Goal: Transaction & Acquisition: Purchase product/service

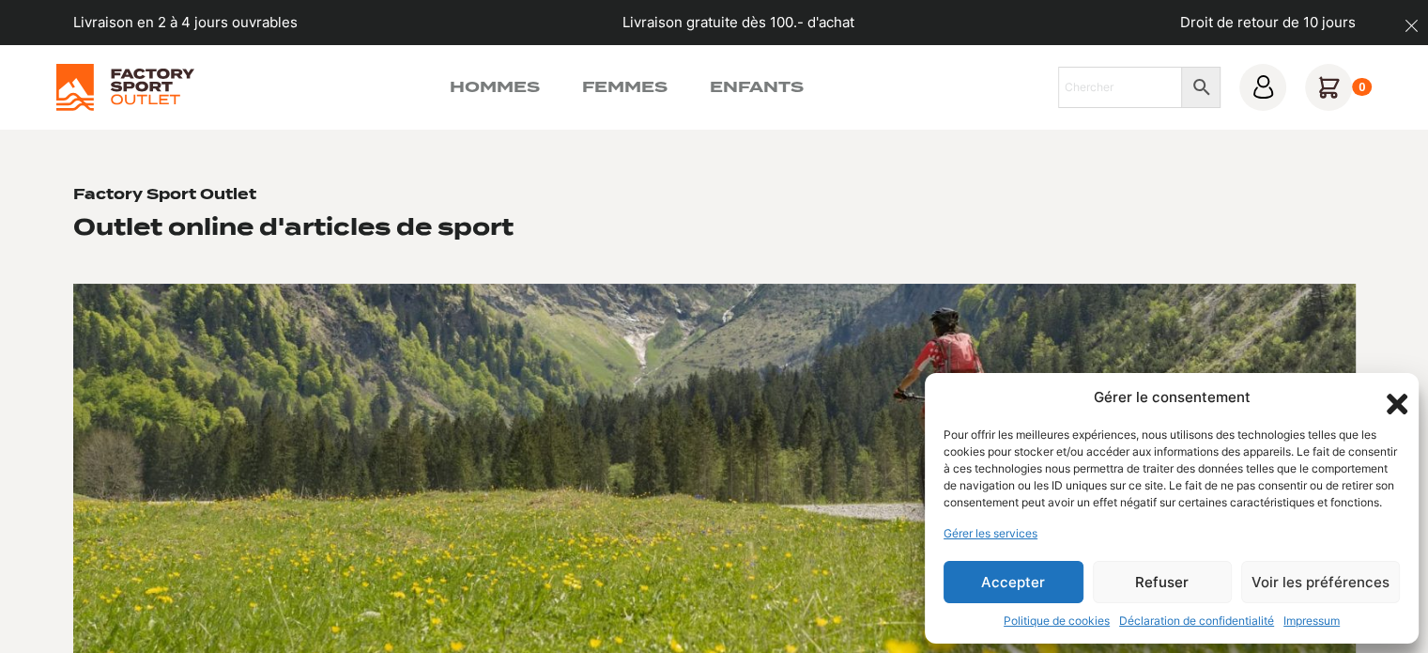
click at [1025, 596] on button "Accepter" at bounding box center [1014, 582] width 140 height 42
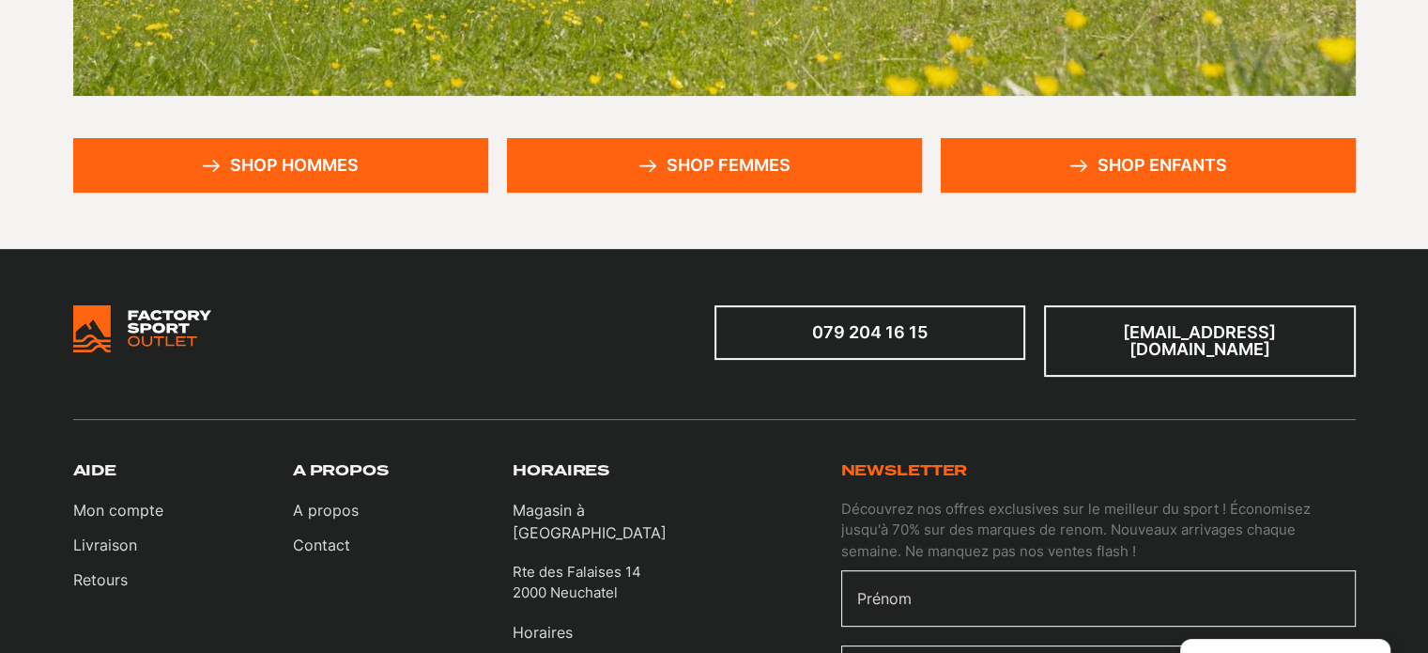
scroll to position [588, 0]
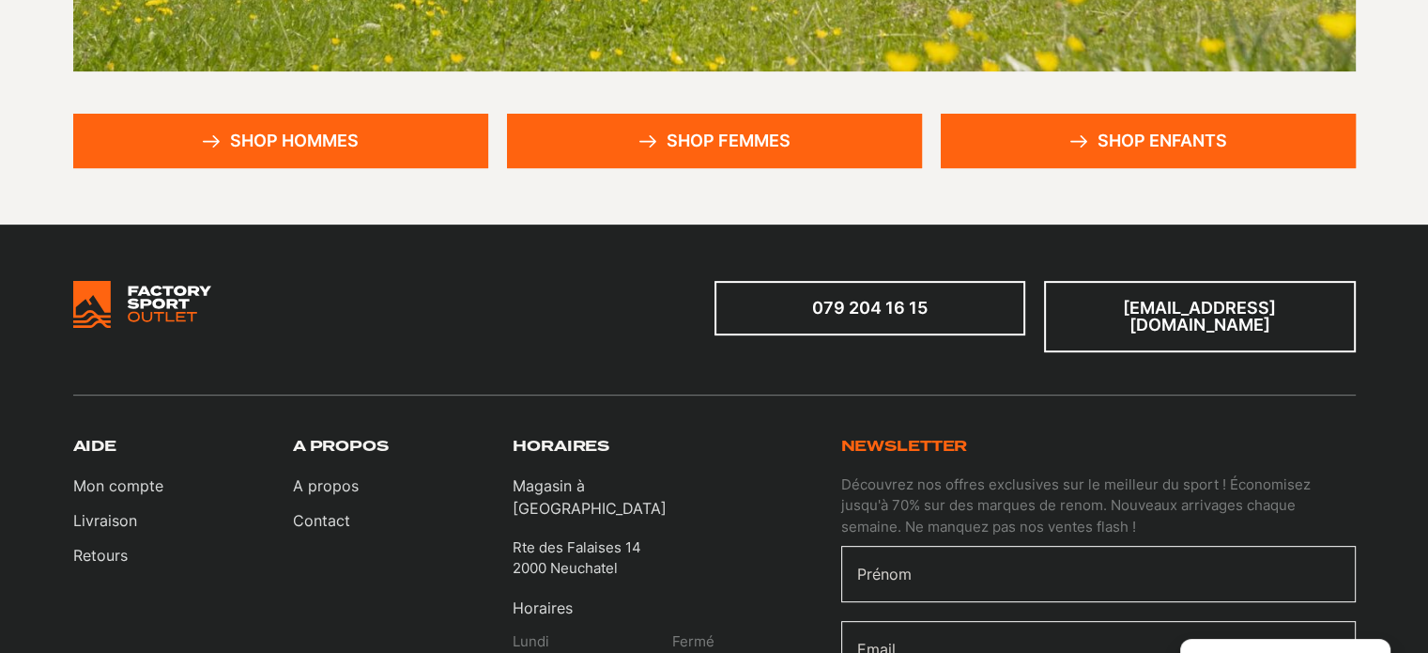
click at [356, 144] on link "Shop hommes" at bounding box center [280, 141] width 415 height 54
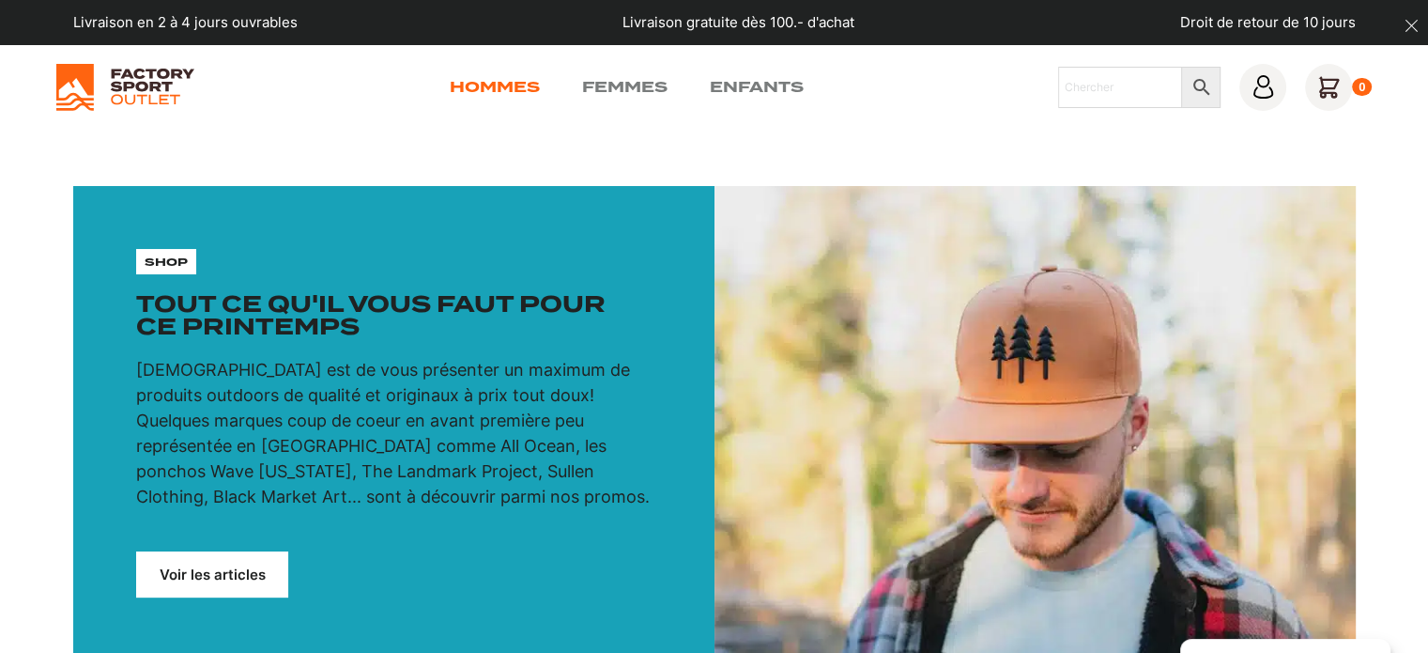
click at [510, 83] on link "Hommes" at bounding box center [495, 87] width 90 height 23
click at [200, 581] on link "Voir les articles" at bounding box center [212, 574] width 152 height 46
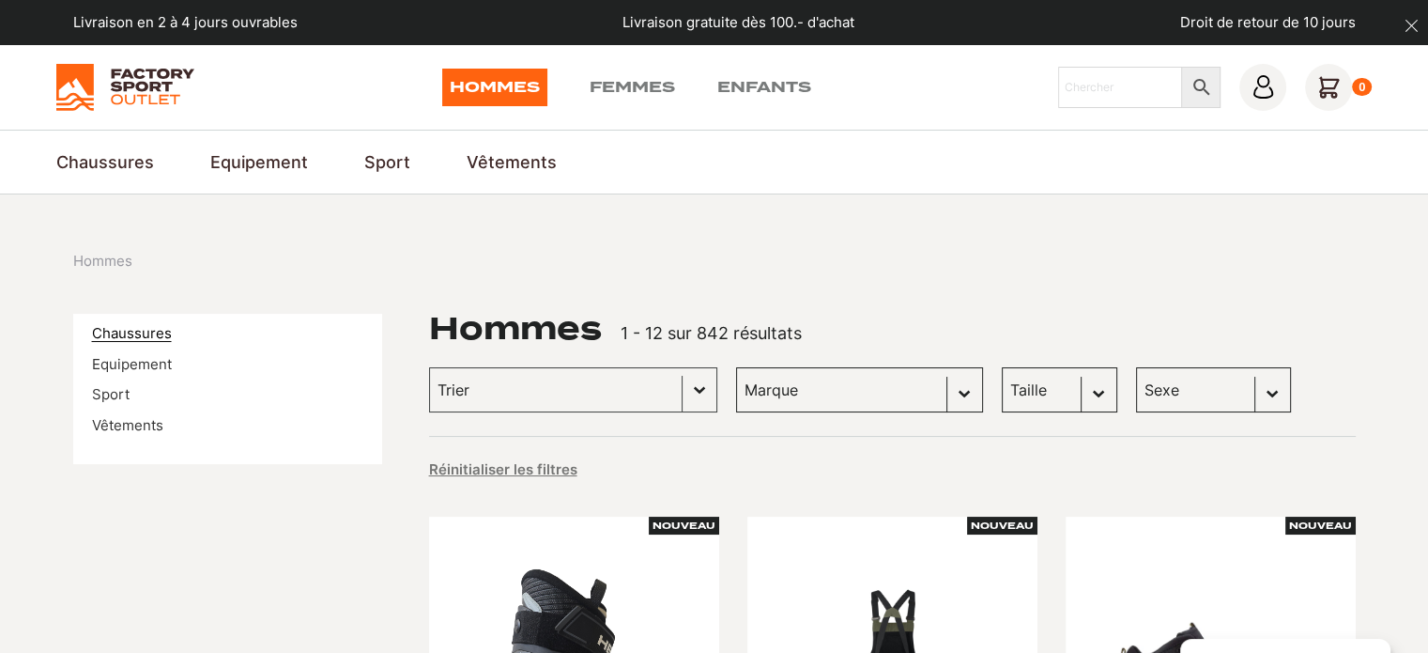
click at [142, 331] on link "Chaussures" at bounding box center [132, 333] width 80 height 18
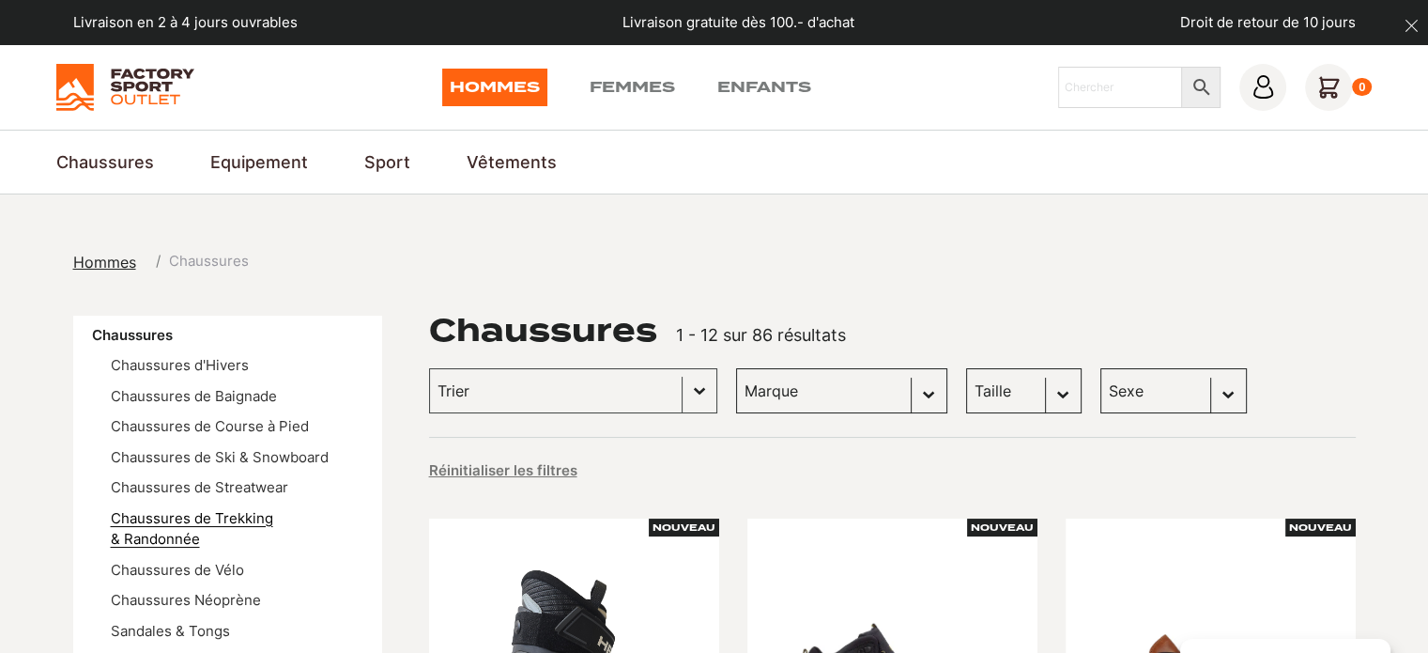
click at [245, 519] on link "Chaussures de Trekking & Randonnée" at bounding box center [192, 528] width 162 height 39
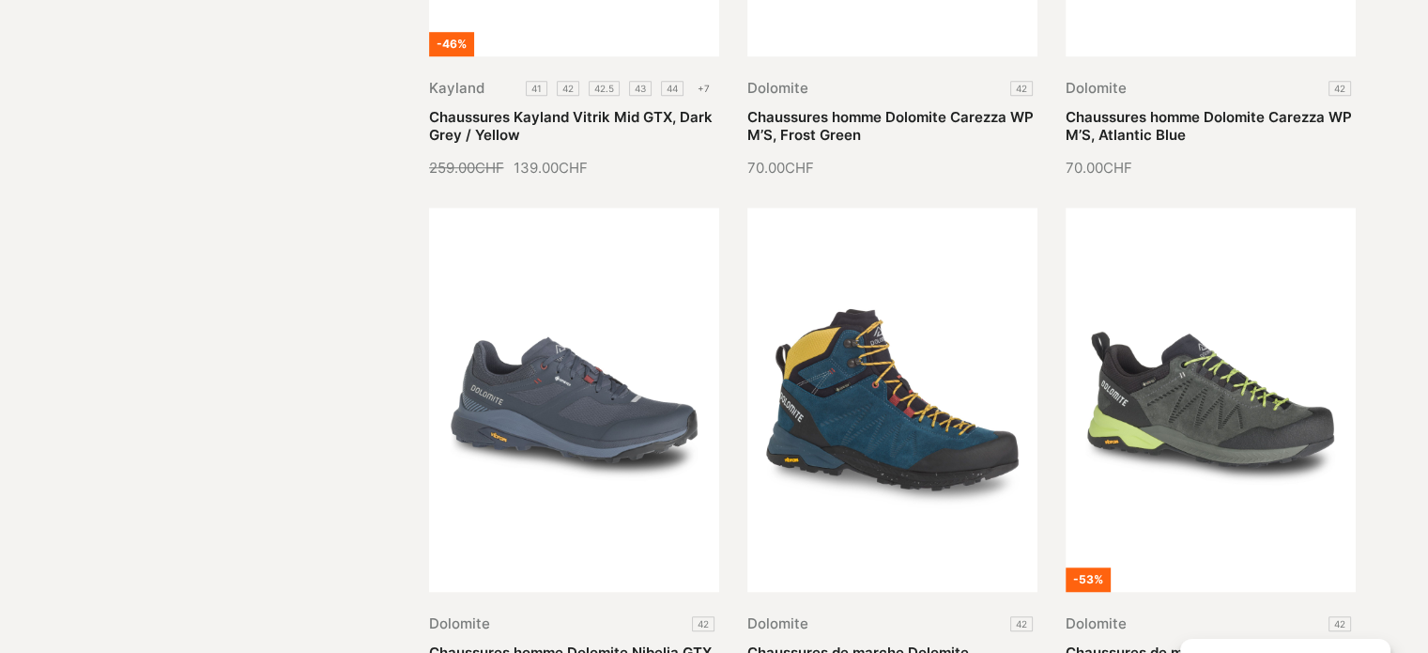
scroll to position [54, 0]
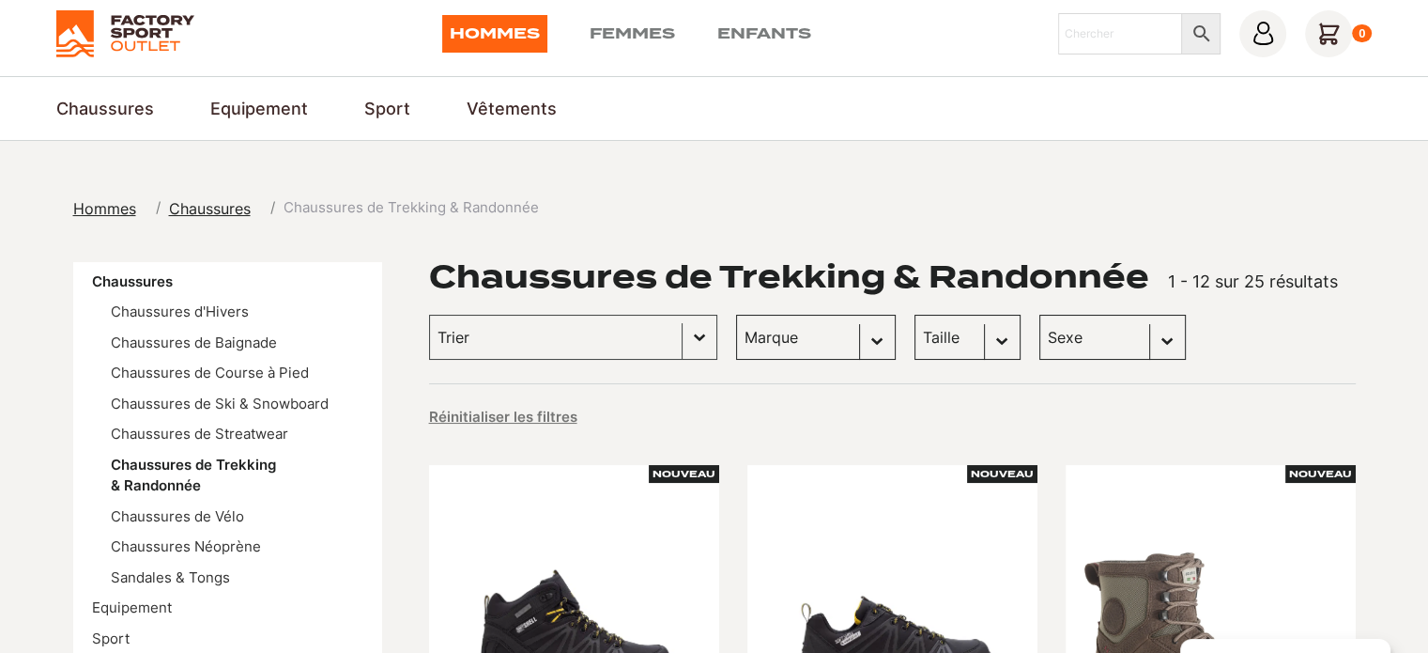
click at [962, 326] on select "Taille 42.5 (2) 43 (2) 43.5 (2) 45 (2) 45.5 (2) 46 (2) 40 (1) 40.5 (1) 41 (1) 4…" at bounding box center [968, 337] width 106 height 45
select select "45"
click at [915, 315] on select "Taille 42.5 (2) 43 (2) 43.5 (2) 45 (2) 45.5 (2) 46 (2) 40 (1) 40.5 (1) 41 (1) 4…" at bounding box center [968, 337] width 106 height 45
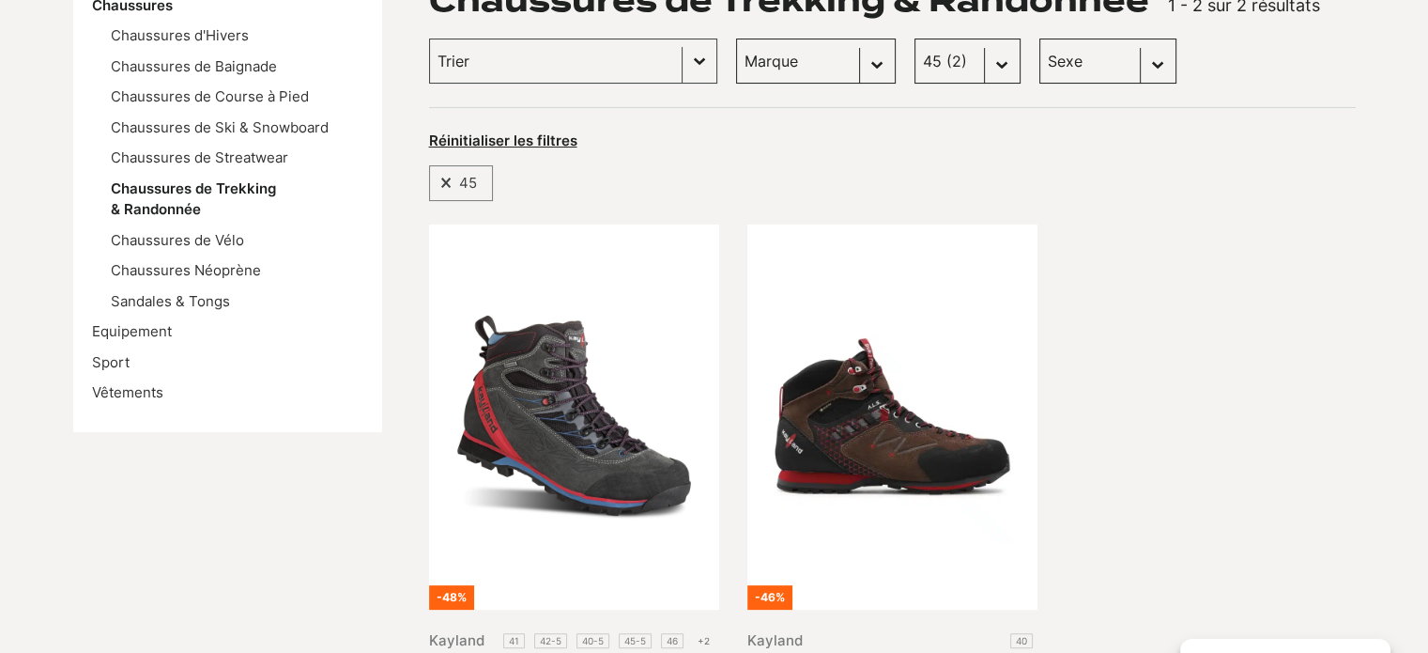
scroll to position [367, 0]
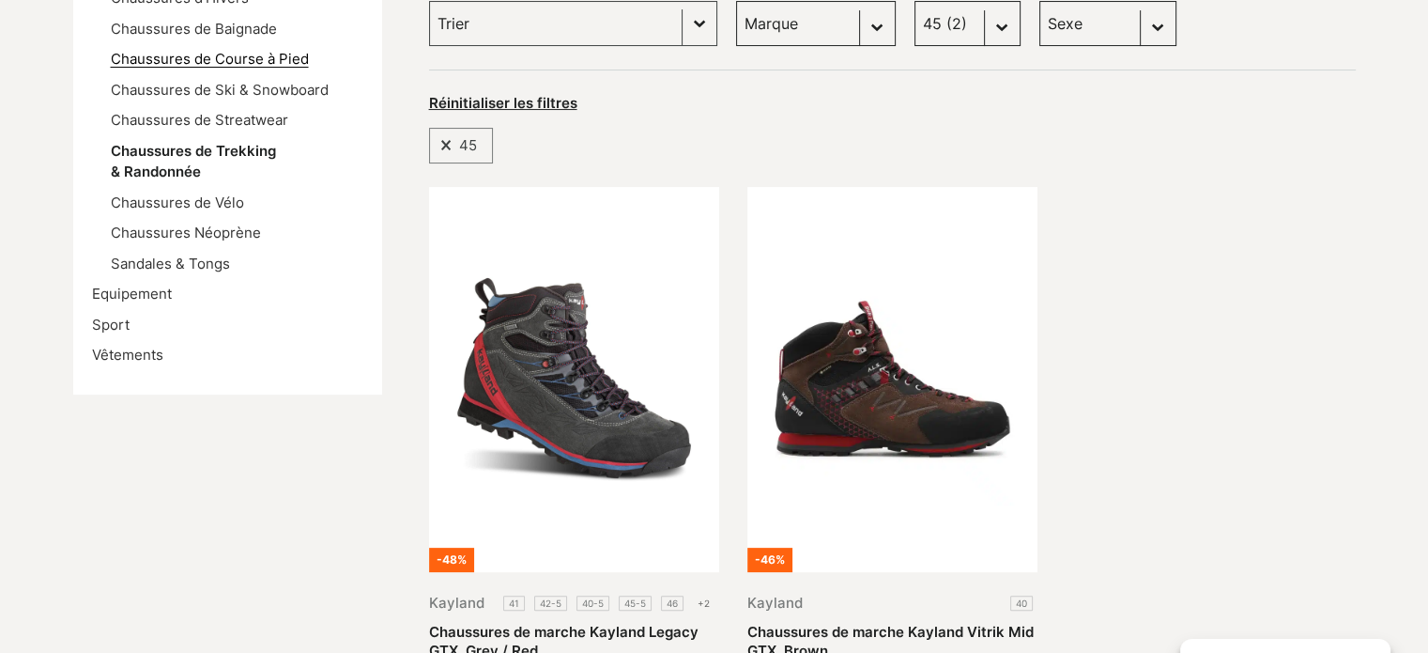
click at [218, 57] on link "Chaussures de Course à Pied" at bounding box center [210, 59] width 198 height 18
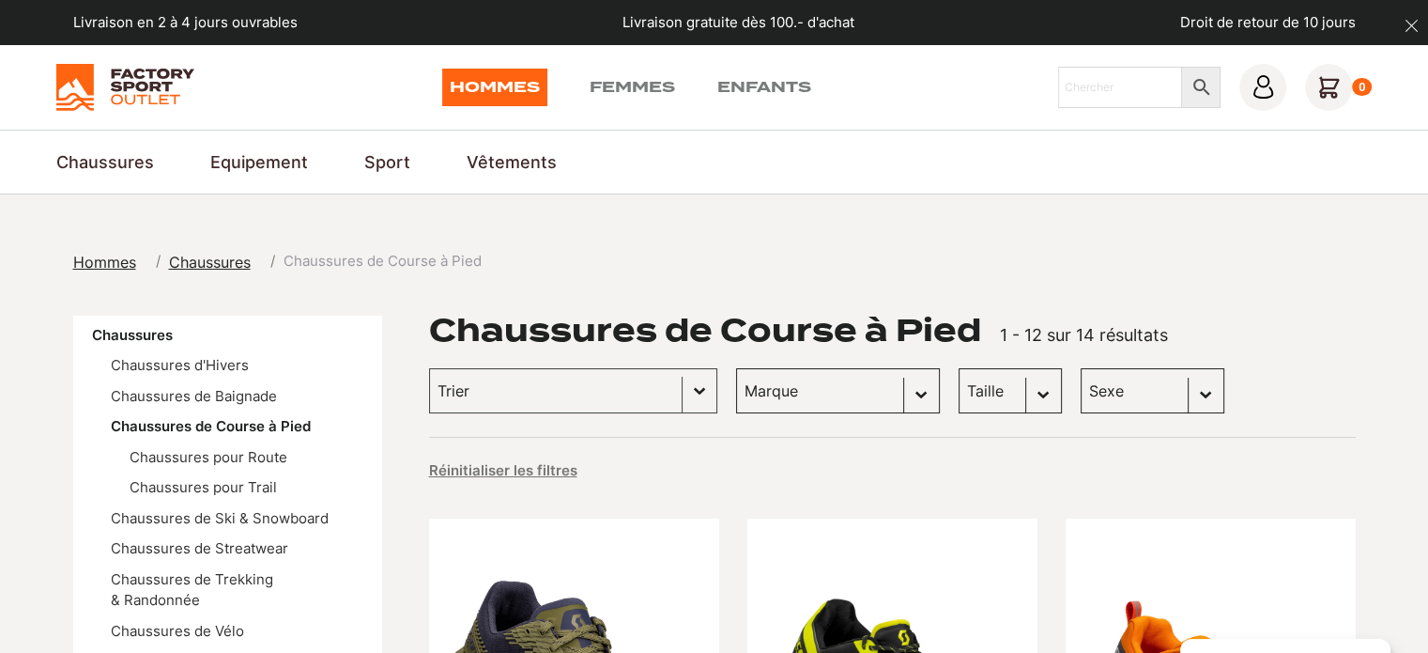
click at [959, 393] on select "Taille 40.5 (1) 41 (1)" at bounding box center [1010, 390] width 103 height 45
click at [135, 261] on link "Hommes" at bounding box center [110, 262] width 74 height 23
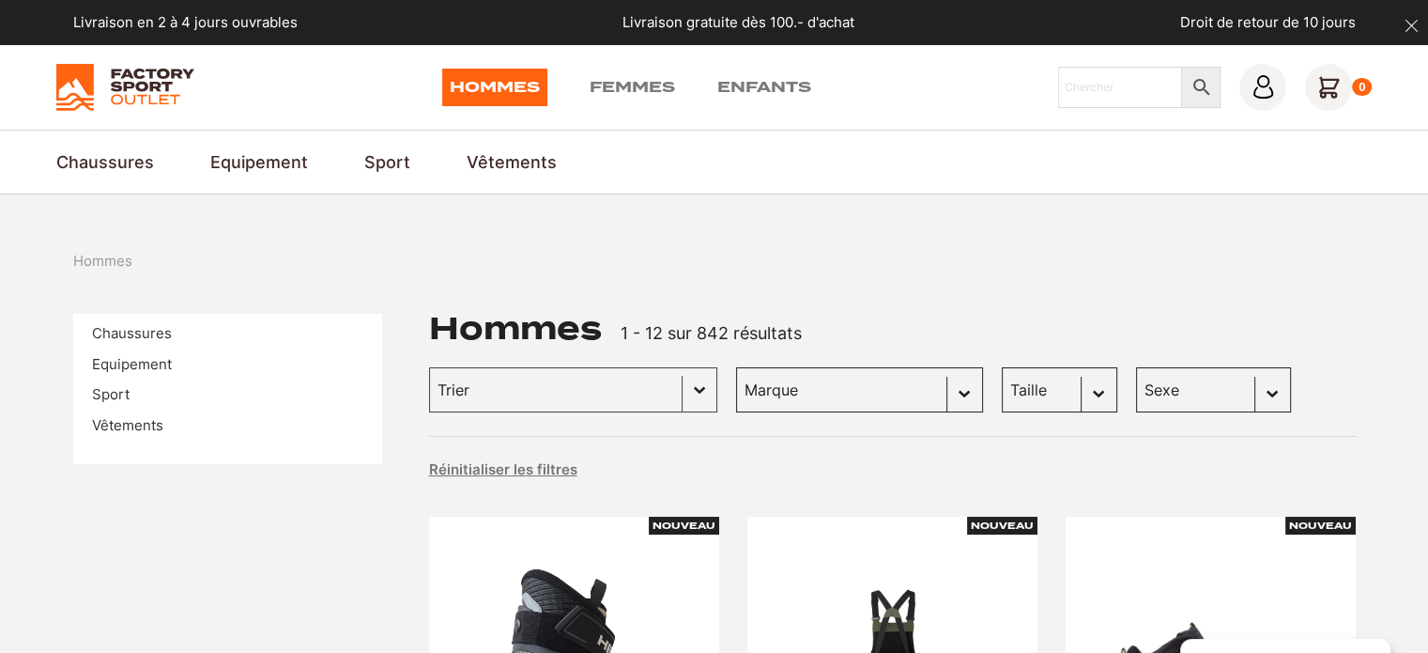
click at [153, 342] on li "Chaussures" at bounding box center [227, 334] width 271 height 22
click at [162, 336] on link "Chaussures" at bounding box center [132, 333] width 80 height 18
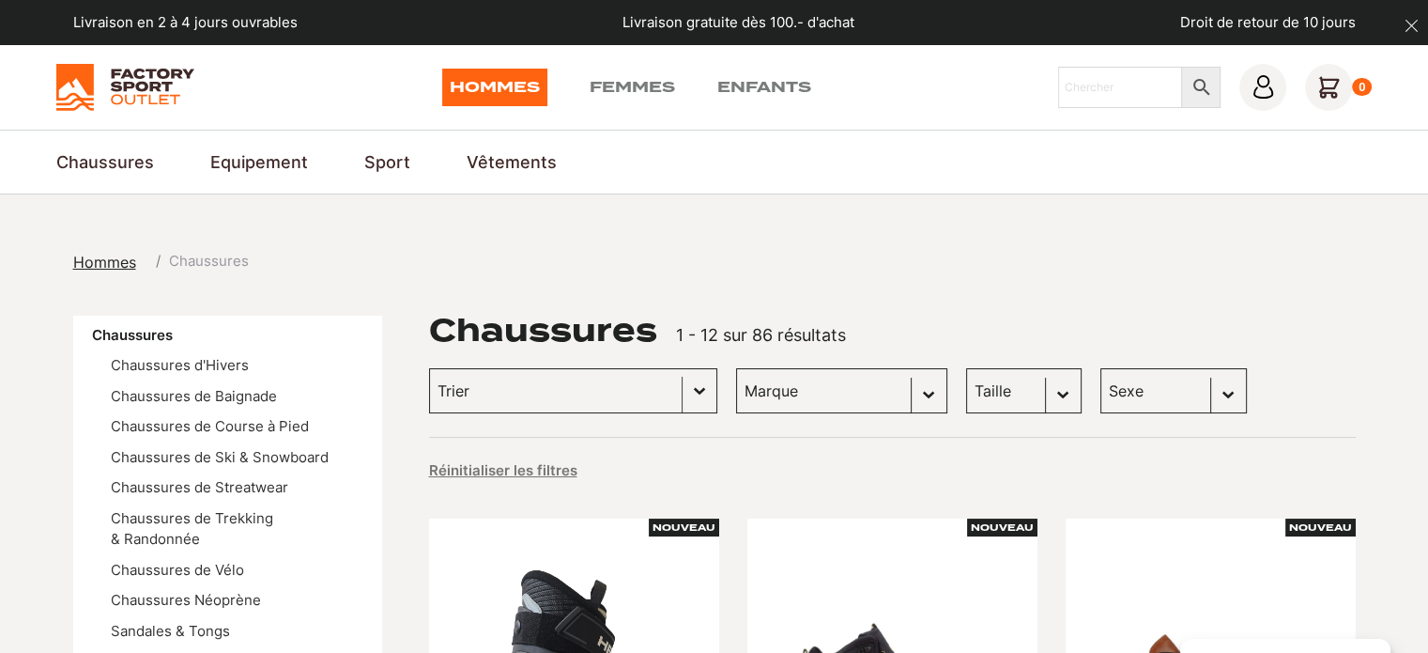
click at [562, 401] on input "Trier le contenu" at bounding box center [556, 390] width 237 height 24
click at [770, 390] on select "Marque Scott (21) Vans (17) Dolomite (16) Kayland (7) Head (4) DakarShoes (3) G…" at bounding box center [841, 390] width 211 height 45
click at [1103, 268] on div "Hommes Chaussures" at bounding box center [714, 262] width 1283 height 23
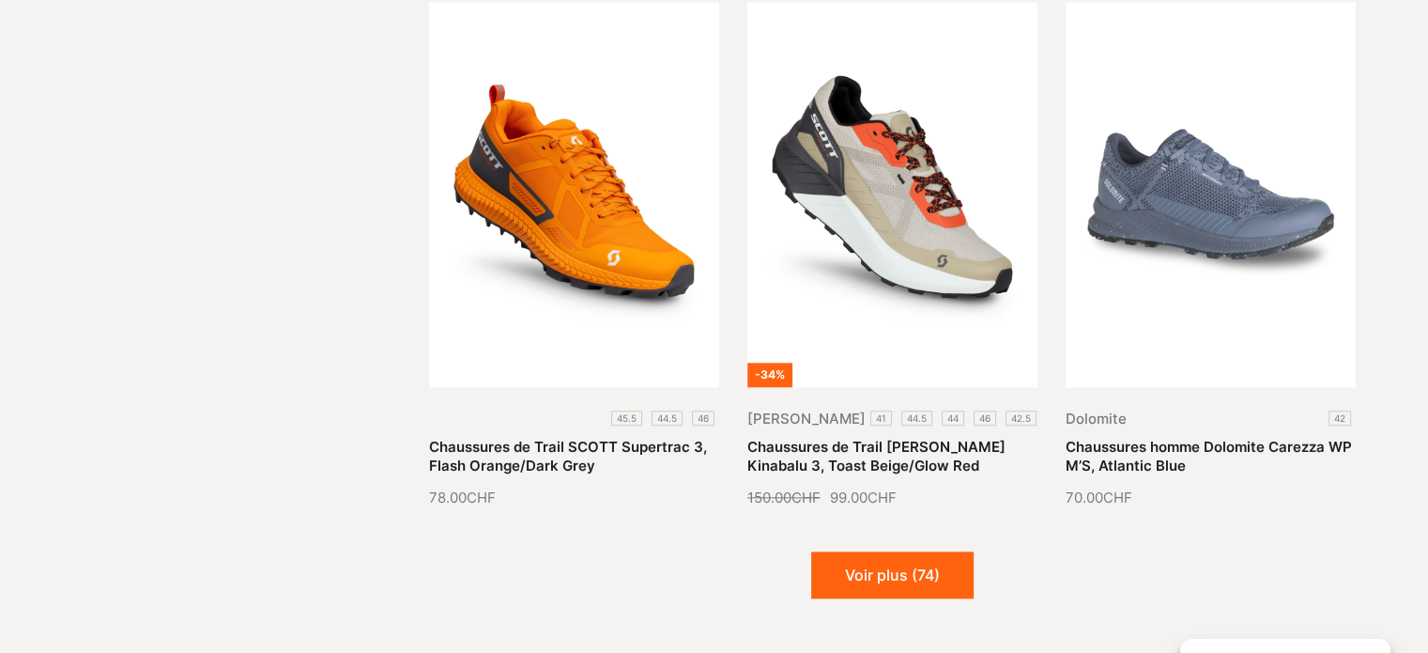
scroll to position [2134, 0]
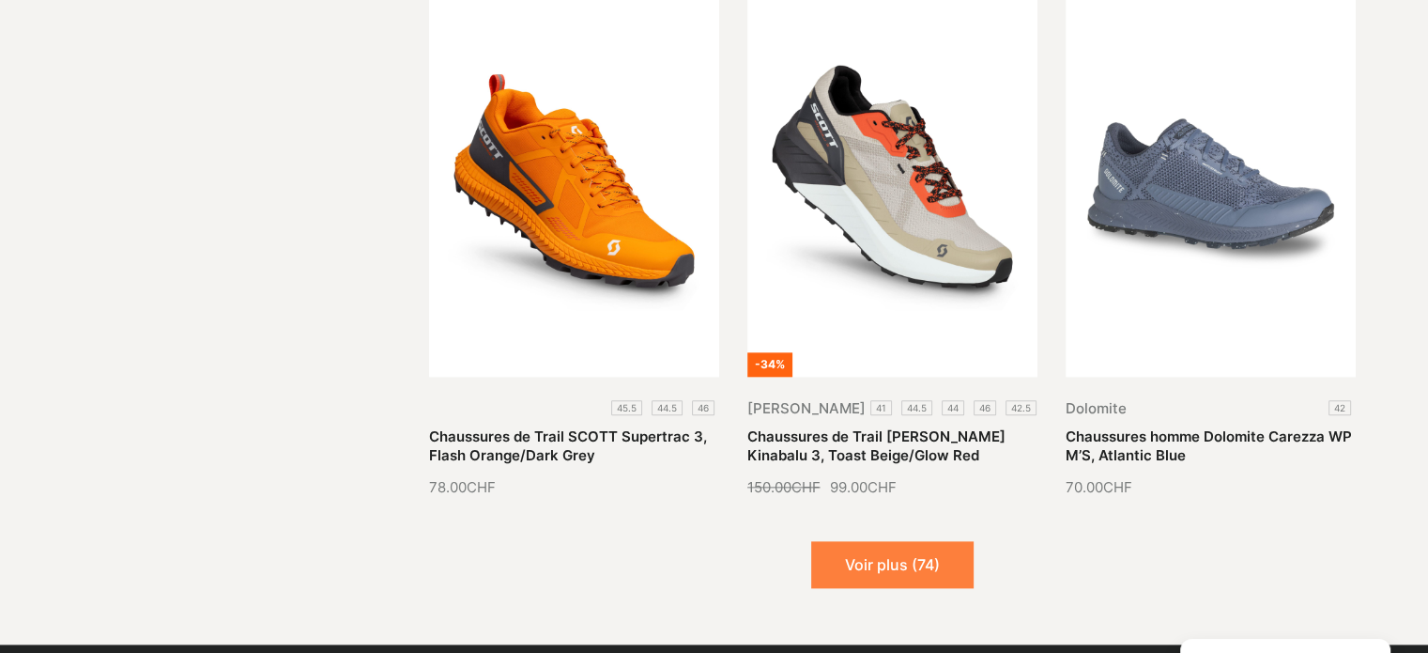
click at [870, 566] on button "Voir plus (74)" at bounding box center [892, 564] width 162 height 47
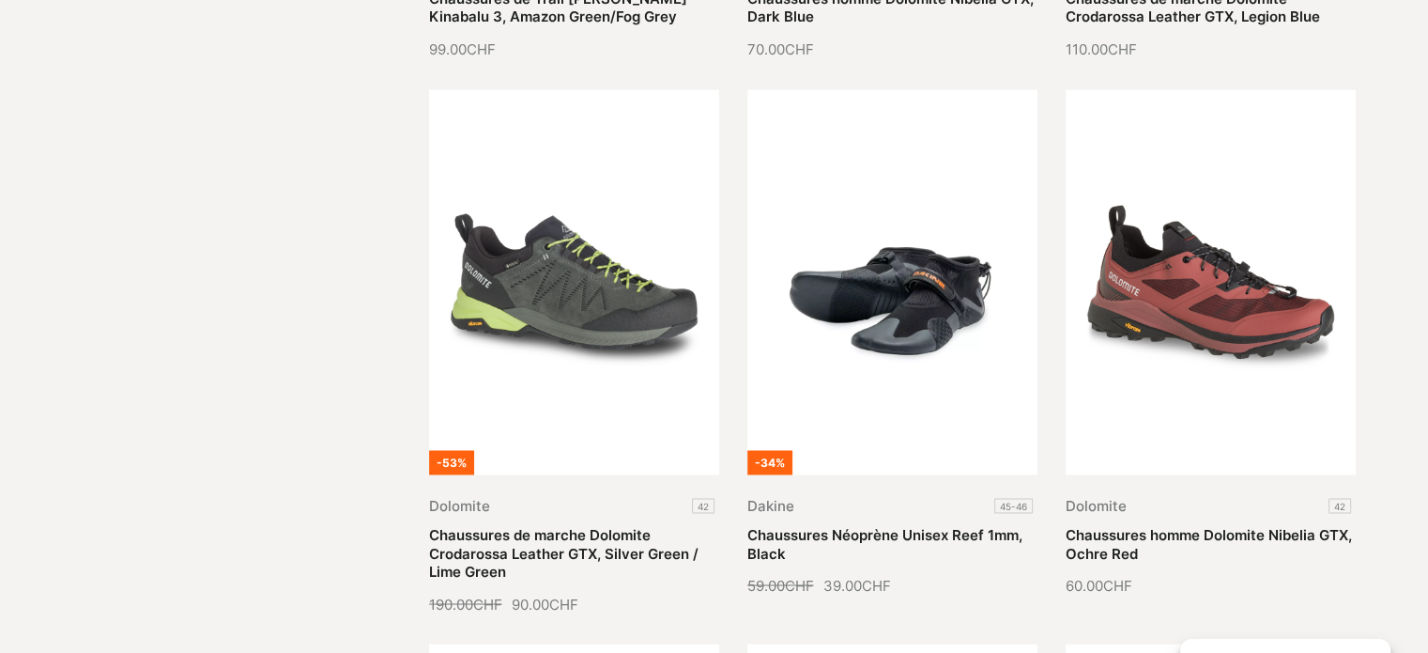
scroll to position [2536, 0]
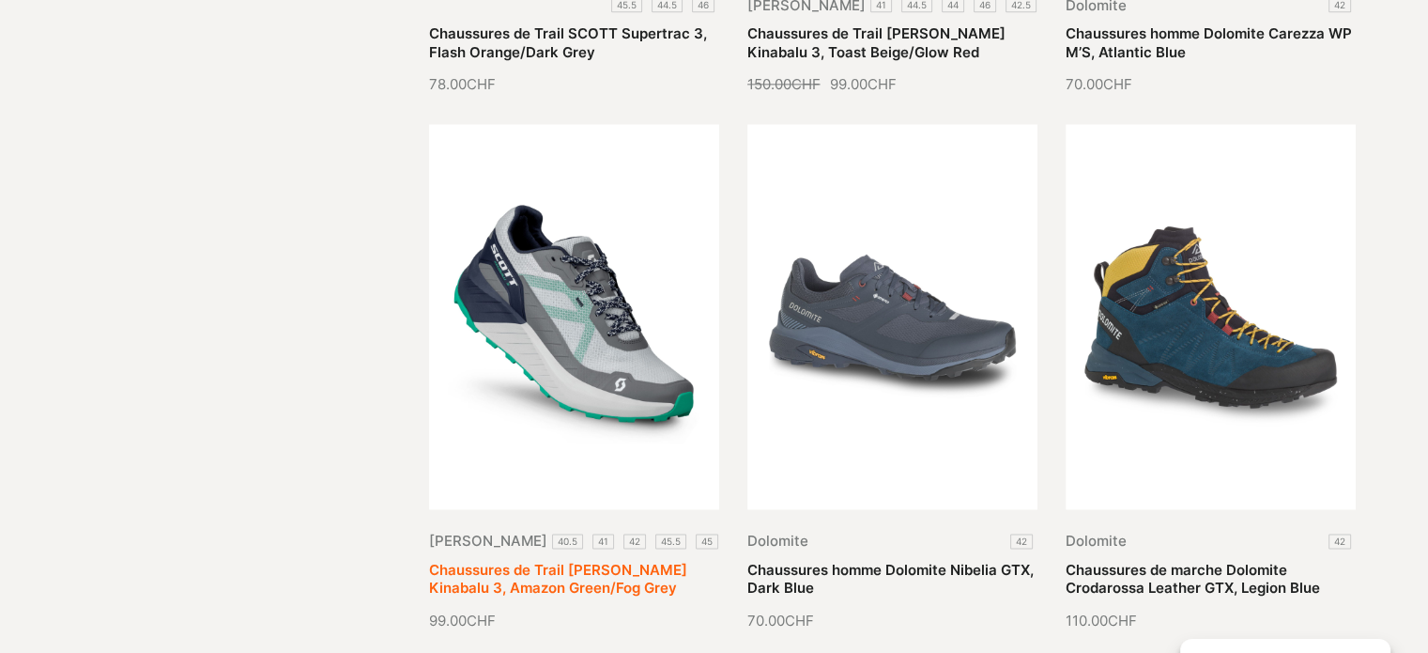
click at [609, 561] on link "Chaussures de Trail [PERSON_NAME] Kinabalu 3, Amazon Green/Fog Grey" at bounding box center [558, 579] width 258 height 37
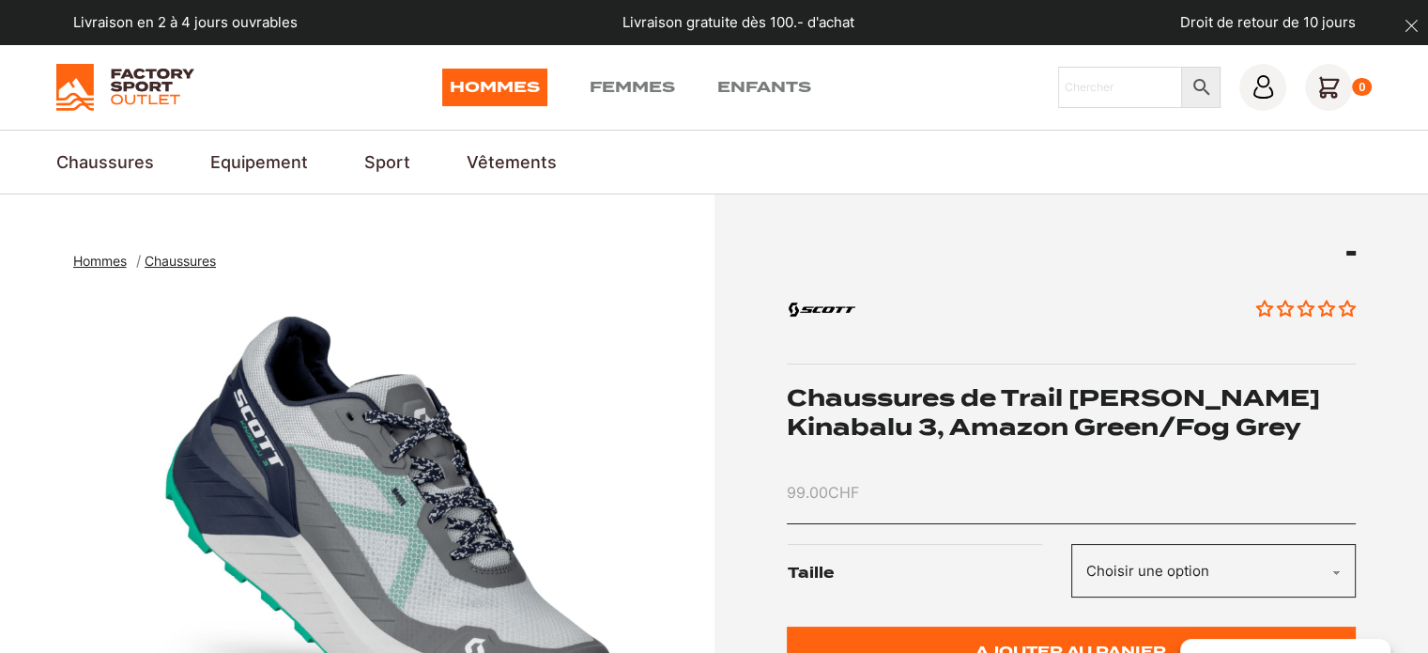
click at [1291, 570] on select "Choisir une option 40.5 41 42 45.5 45 46 44.5 44" at bounding box center [1213, 571] width 285 height 54
click at [1071, 544] on select "Choisir une option 40.5 41 42 45.5 45 46 44.5 44" at bounding box center [1213, 571] width 285 height 54
select select "45"
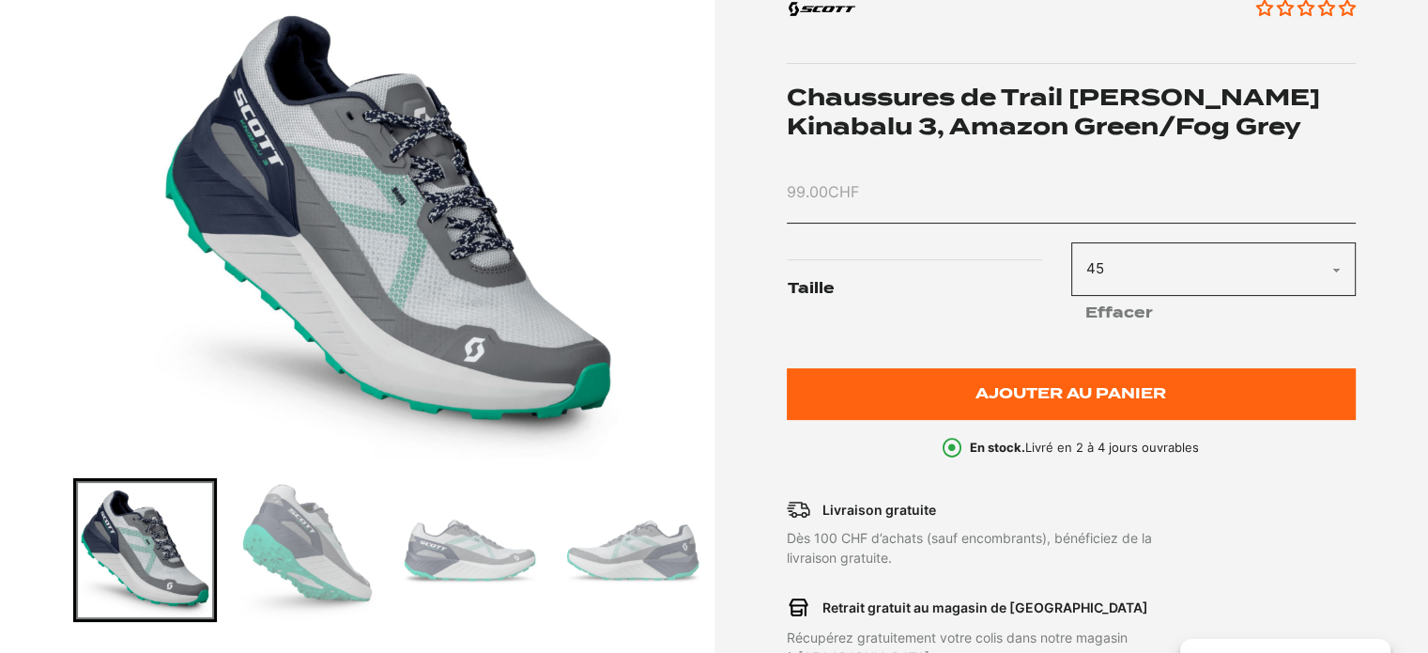
scroll to position [362, 0]
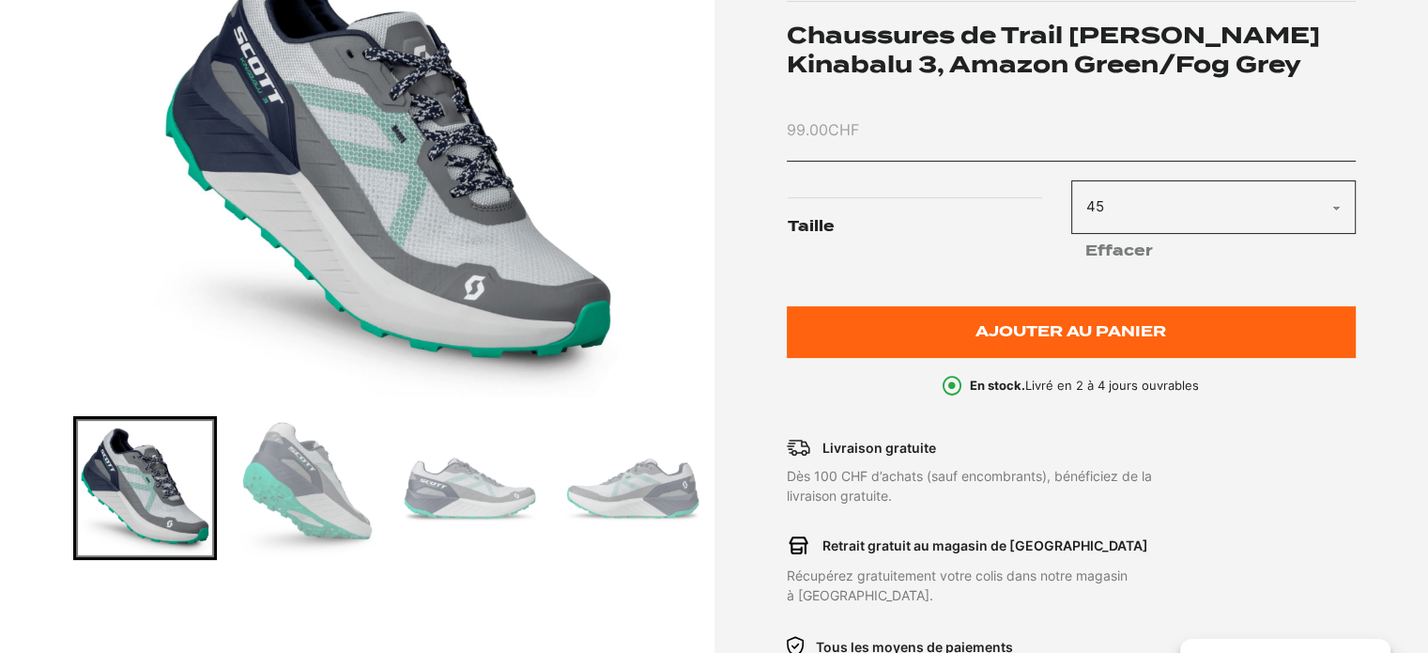
click at [300, 477] on img "Go to slide 2" at bounding box center [308, 488] width 138 height 138
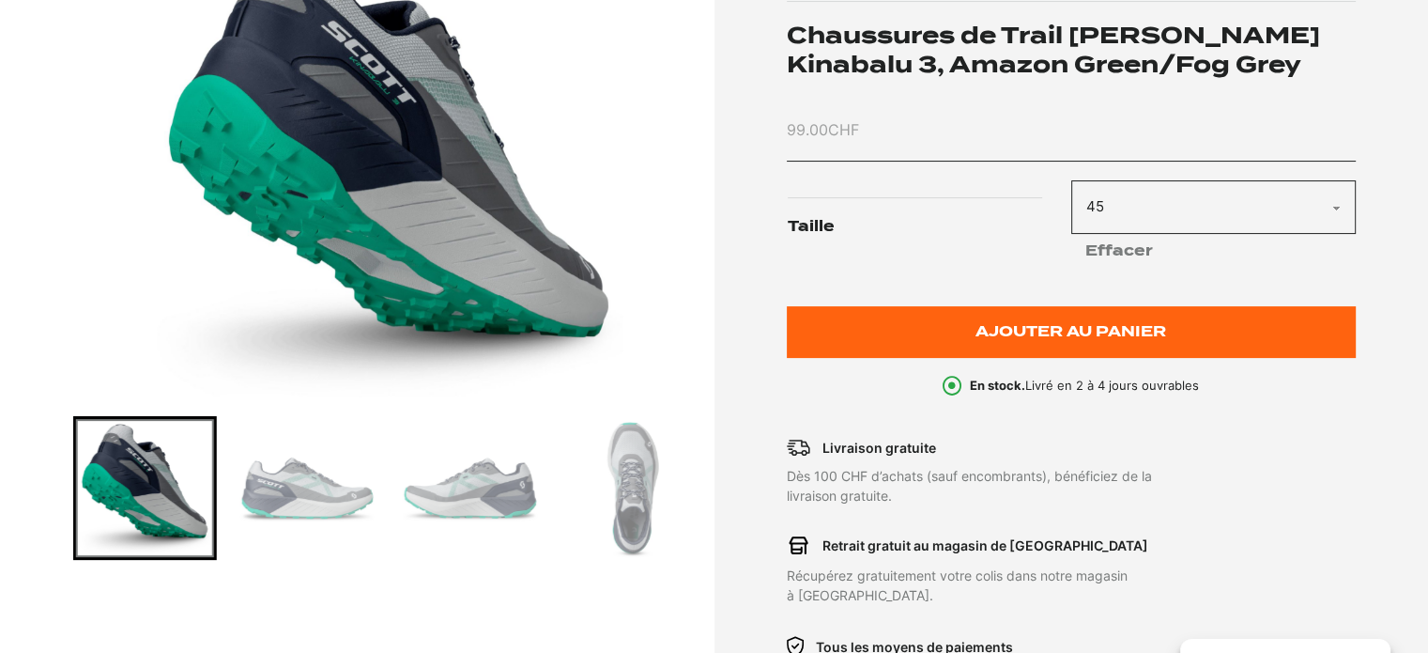
click at [433, 485] on img "Go to slide 4" at bounding box center [470, 488] width 138 height 138
